Goal: Check status: Check status

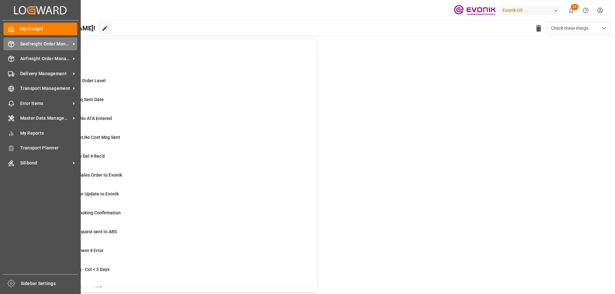
click at [31, 45] on span "Seafreight Order Management" at bounding box center [45, 44] width 51 height 7
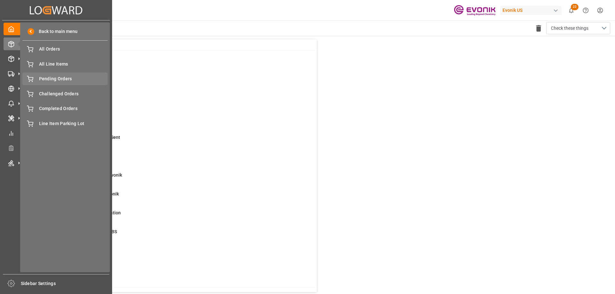
click at [53, 81] on span "Pending Orders" at bounding box center [73, 79] width 69 height 7
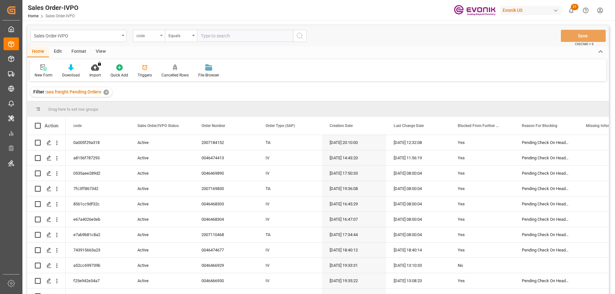
click at [157, 38] on div "code" at bounding box center [147, 34] width 22 height 7
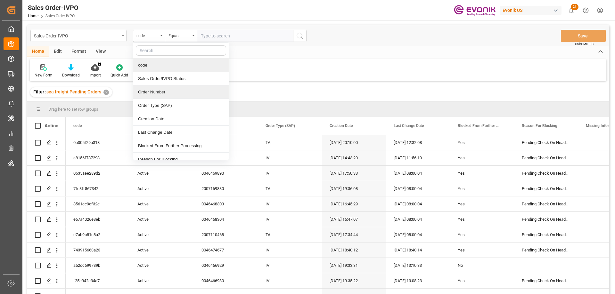
click at [153, 96] on div "Order Number" at bounding box center [180, 92] width 95 height 13
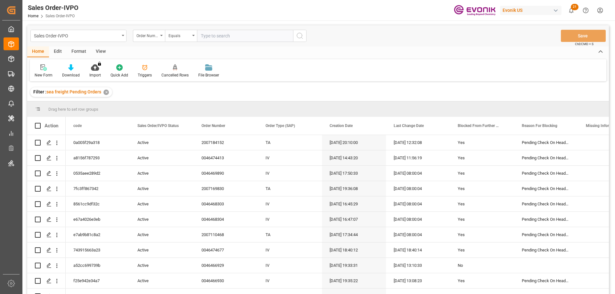
click at [101, 53] on div "View" at bounding box center [101, 51] width 20 height 11
click at [75, 71] on icon at bounding box center [72, 67] width 6 height 6
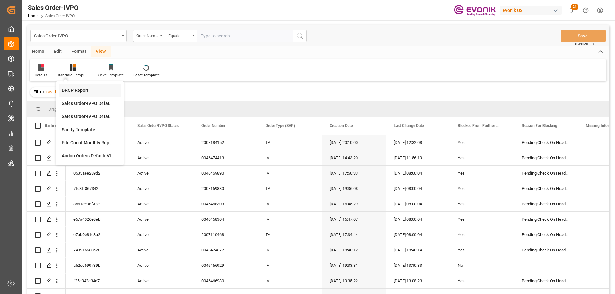
click at [80, 91] on div "DROP Report" at bounding box center [90, 90] width 56 height 7
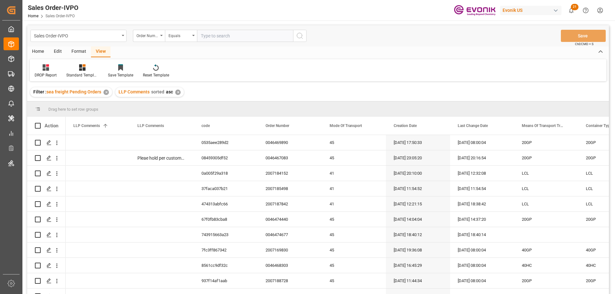
click at [37, 52] on div "Home" at bounding box center [38, 51] width 22 height 11
click at [71, 71] on div "Download" at bounding box center [70, 71] width 27 height 14
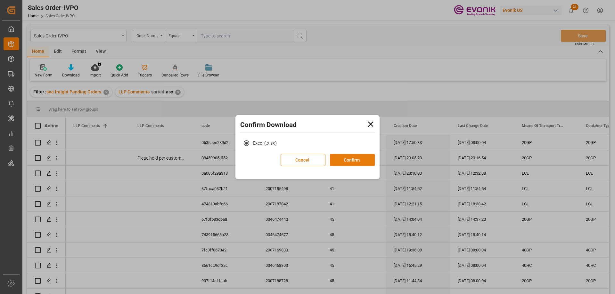
click at [344, 160] on button "Confirm" at bounding box center [352, 160] width 45 height 12
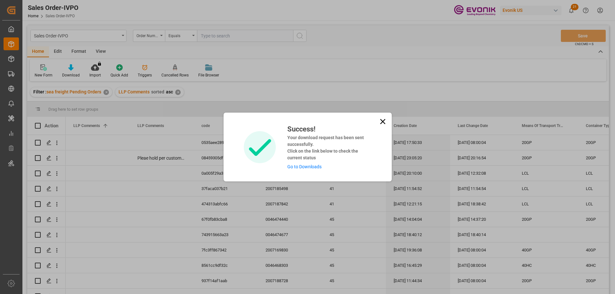
click at [311, 167] on link "Go to Downloads" at bounding box center [304, 166] width 34 height 5
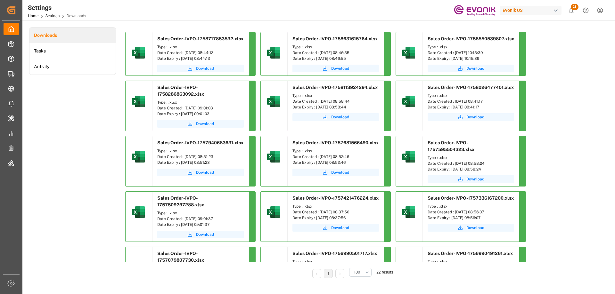
click at [190, 70] on icon "submit" at bounding box center [190, 68] width 4 height 4
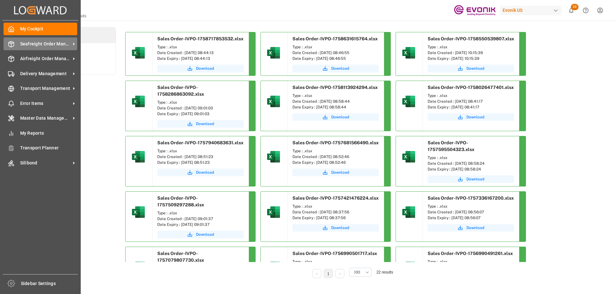
click at [32, 46] on span "Seafreight Order Management" at bounding box center [45, 44] width 51 height 7
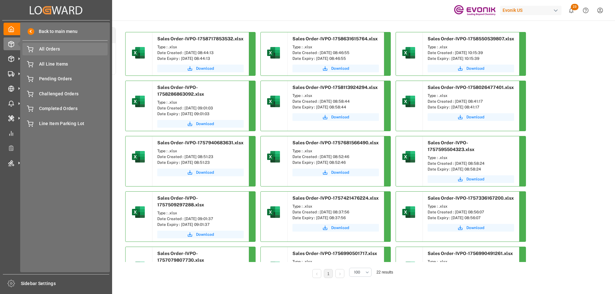
click at [54, 43] on div "All Orders All Orders" at bounding box center [64, 49] width 85 height 12
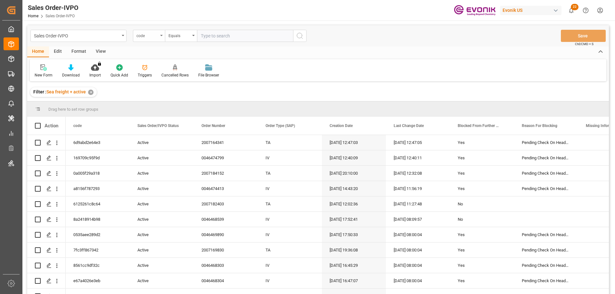
click at [144, 37] on div "code" at bounding box center [147, 34] width 22 height 7
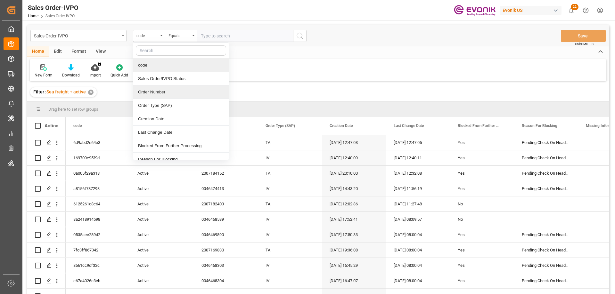
click at [160, 94] on div "Order Number" at bounding box center [180, 92] width 95 height 13
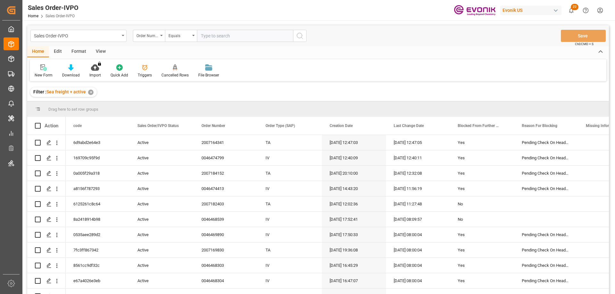
click at [215, 38] on input "text" at bounding box center [245, 36] width 96 height 12
paste input "2006812129"
type input "2006812129"
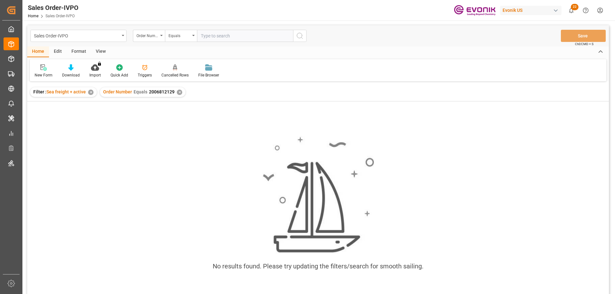
click at [88, 90] on div "✕" at bounding box center [90, 92] width 5 height 5
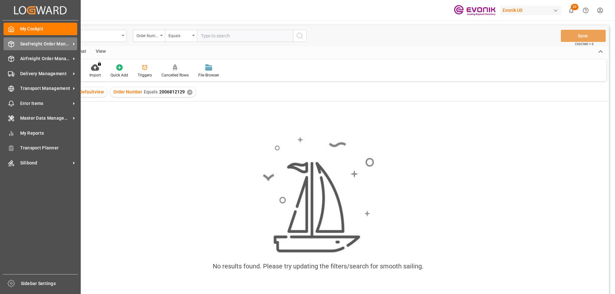
click at [39, 46] on span "Seafreight Order Management" at bounding box center [45, 44] width 51 height 7
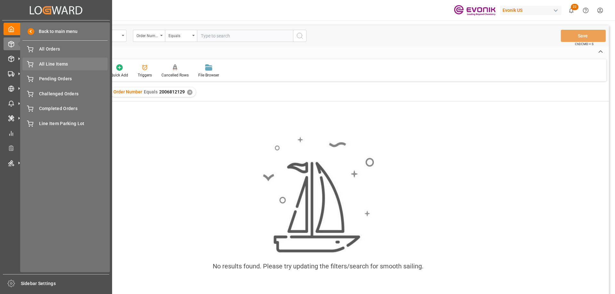
click at [45, 65] on span "All Line Items" at bounding box center [73, 64] width 69 height 7
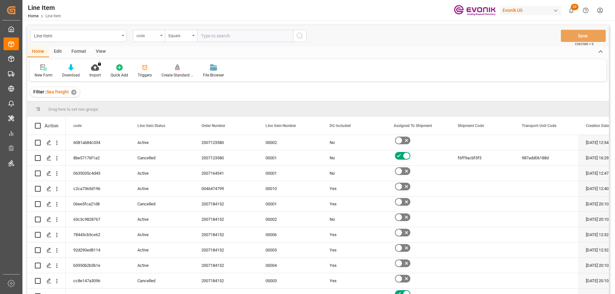
click at [153, 33] on div "code" at bounding box center [147, 34] width 22 height 7
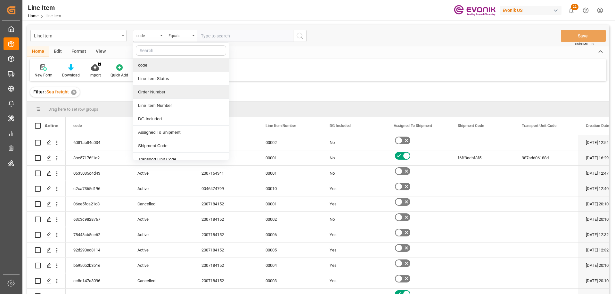
click at [151, 90] on div "Order Number" at bounding box center [180, 92] width 95 height 13
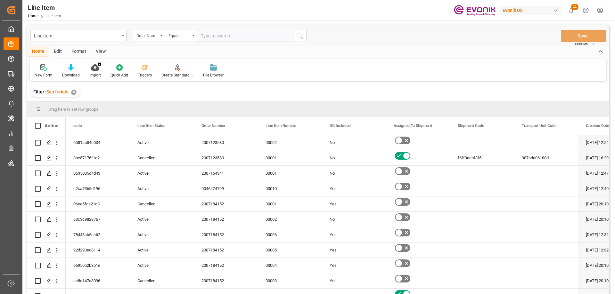
click at [103, 50] on div "View" at bounding box center [101, 51] width 20 height 11
click at [72, 71] on icon at bounding box center [72, 67] width 6 height 6
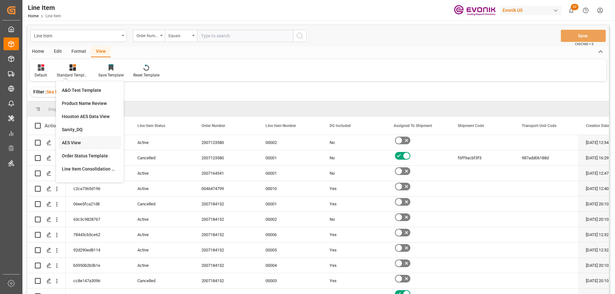
click at [73, 142] on div "AES View" at bounding box center [90, 143] width 56 height 7
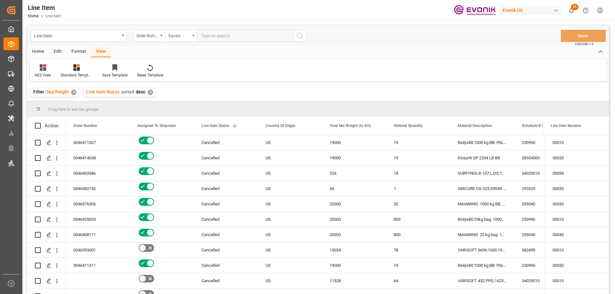
click at [241, 41] on input "text" at bounding box center [245, 36] width 96 height 12
paste input "0046467749"
type input "0046467749"
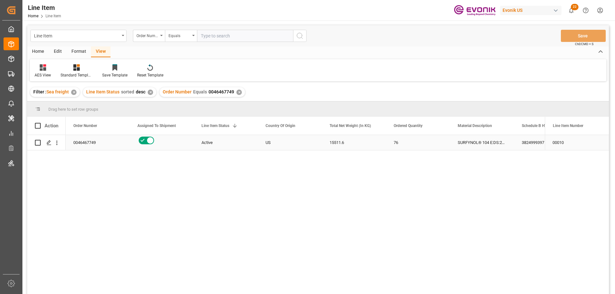
click at [110, 140] on div "0046467749" at bounding box center [98, 142] width 64 height 15
click at [493, 141] on div "SURFYNOL® 104 E:DS:204.1:P:35:#US" at bounding box center [482, 142] width 64 height 15
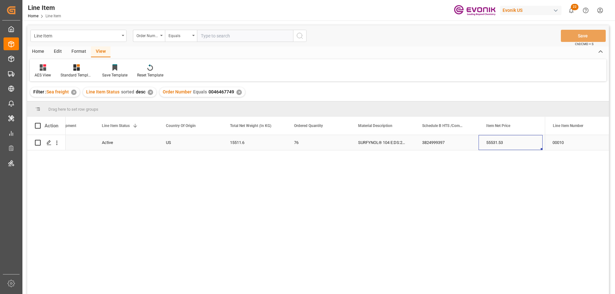
scroll to position [0, 164]
click at [54, 145] on icon "open menu" at bounding box center [56, 143] width 7 height 7
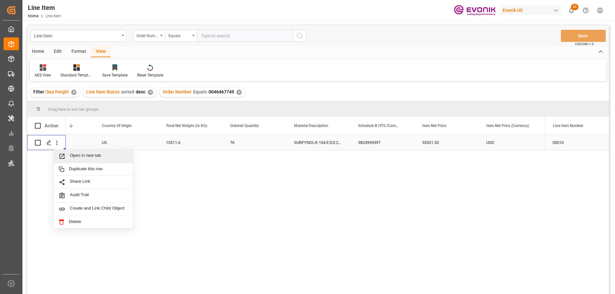
click at [81, 153] on div "Open in new tab" at bounding box center [93, 156] width 79 height 13
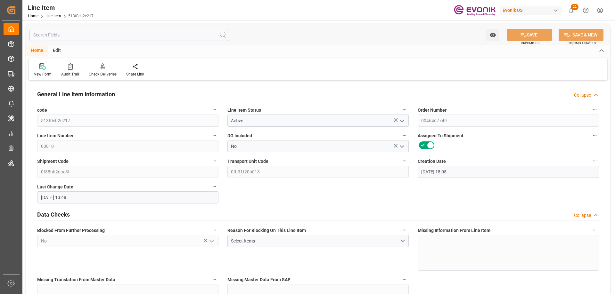
scroll to position [224, 0]
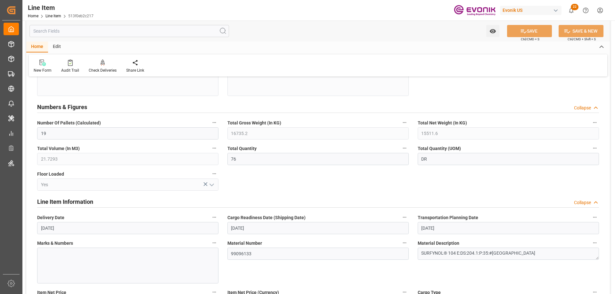
click at [68, 34] on input "text" at bounding box center [129, 31] width 200 height 12
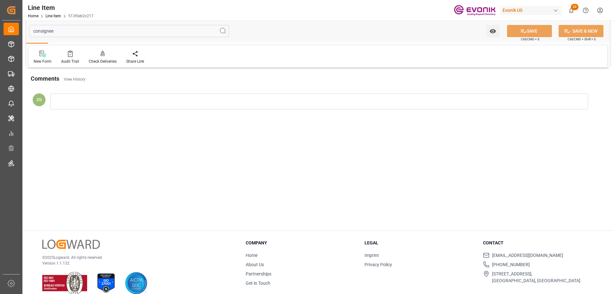
scroll to position [0, 0]
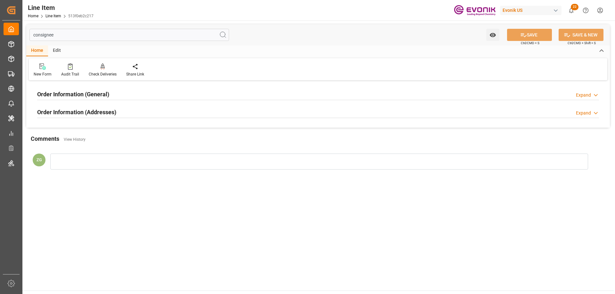
type input "consignee"
click at [93, 110] on h2 "Order Information (Addresses)" at bounding box center [76, 112] width 79 height 9
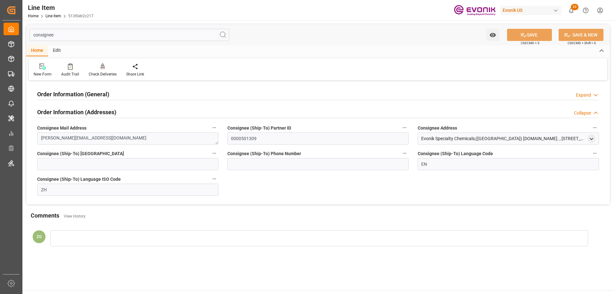
click at [88, 95] on h2 "Order Information (General)" at bounding box center [73, 94] width 72 height 9
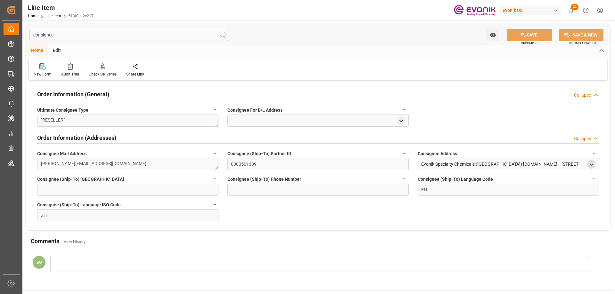
click at [594, 165] on div "open menu" at bounding box center [591, 164] width 8 height 9
click at [592, 165] on icon "open menu" at bounding box center [591, 164] width 5 height 5
